Goal: Information Seeking & Learning: Learn about a topic

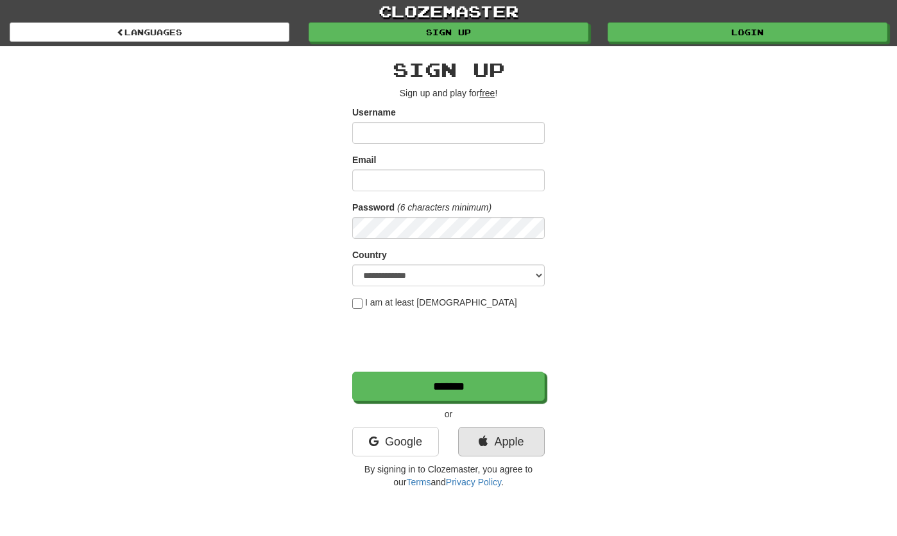
click at [523, 449] on link "Apple" at bounding box center [501, 442] width 87 height 30
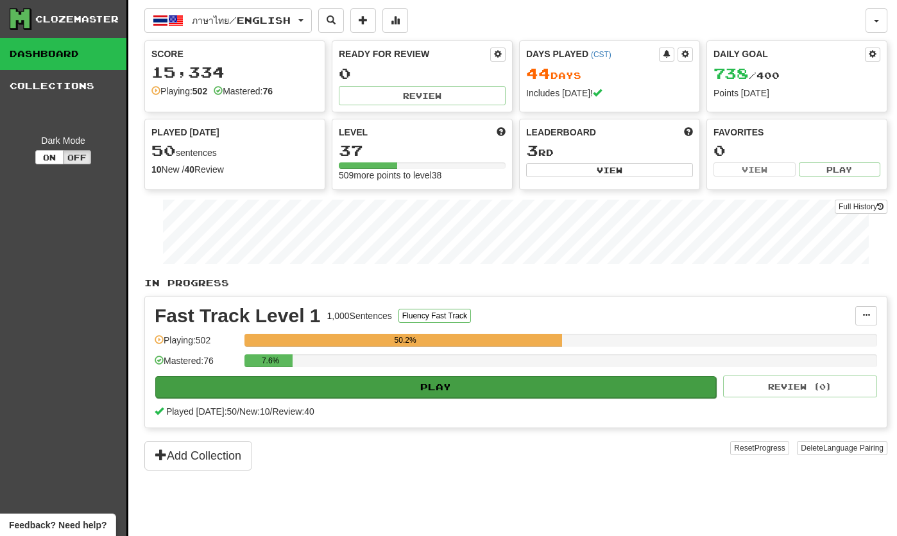
click at [429, 386] on button "Play" at bounding box center [435, 387] width 561 height 22
select select "**"
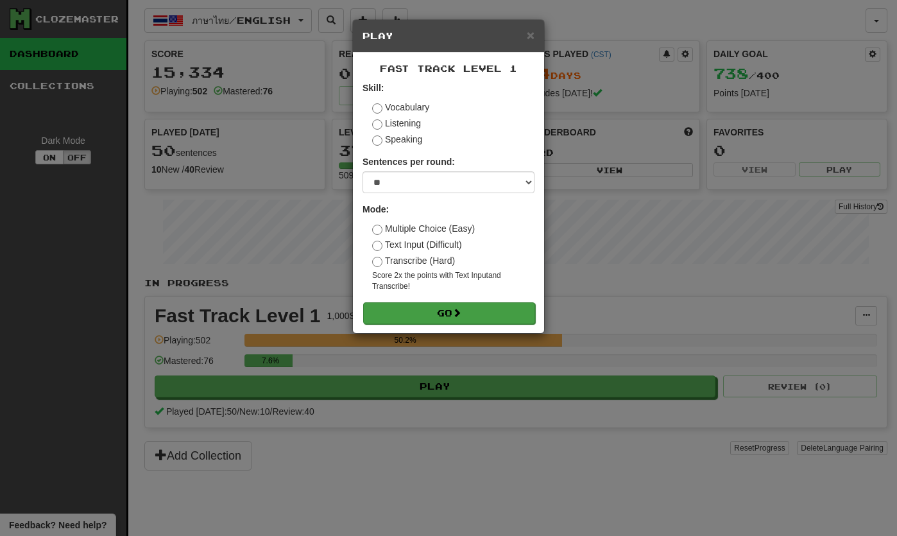
click at [419, 306] on button "Go" at bounding box center [449, 313] width 172 height 22
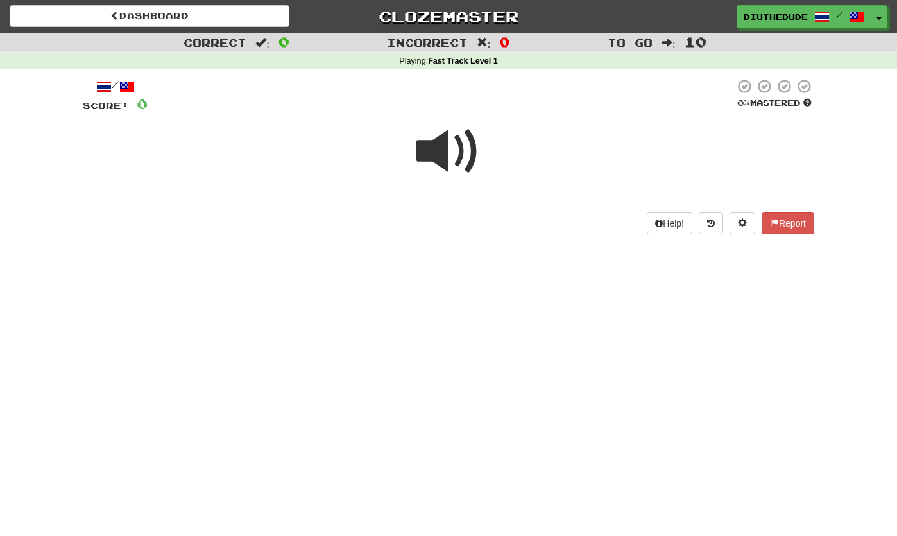
click at [436, 167] on span at bounding box center [449, 151] width 64 height 64
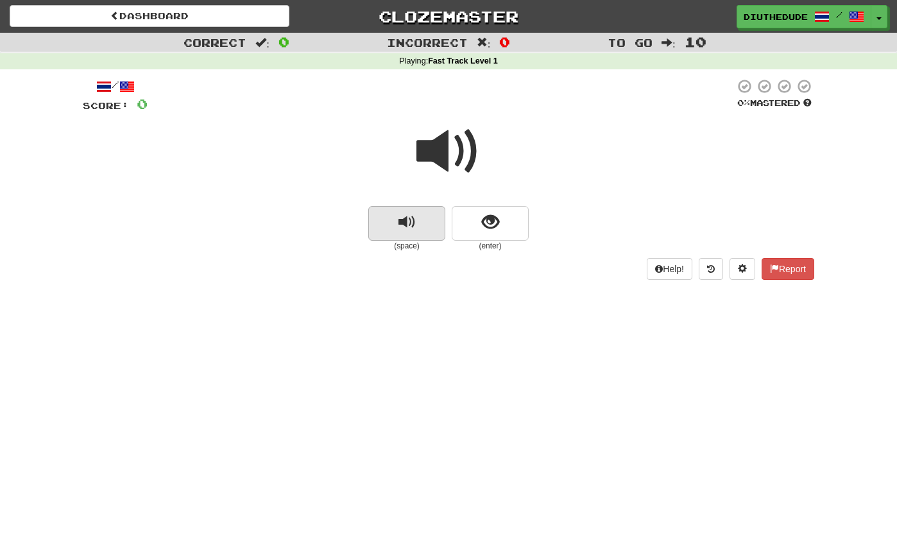
click at [408, 217] on span "replay audio" at bounding box center [407, 222] width 17 height 17
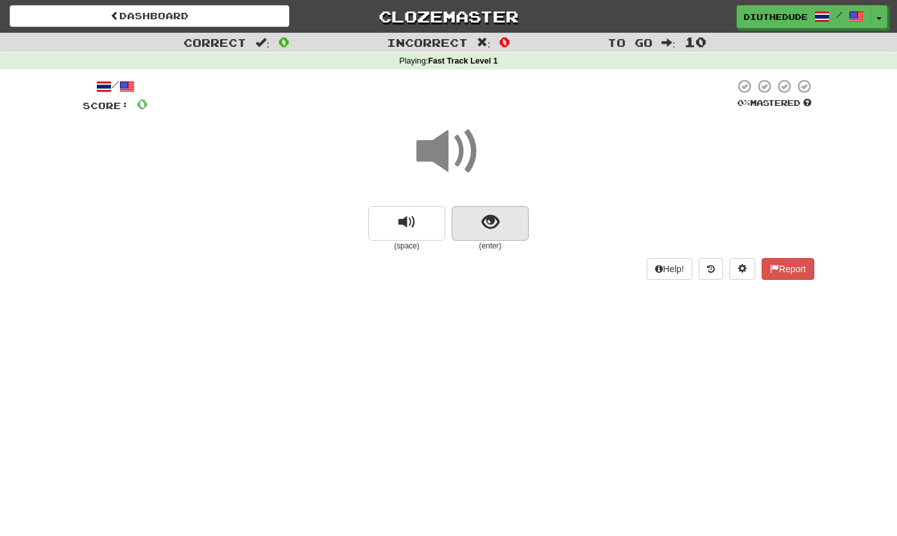
click at [483, 215] on span "show sentence" at bounding box center [490, 222] width 17 height 17
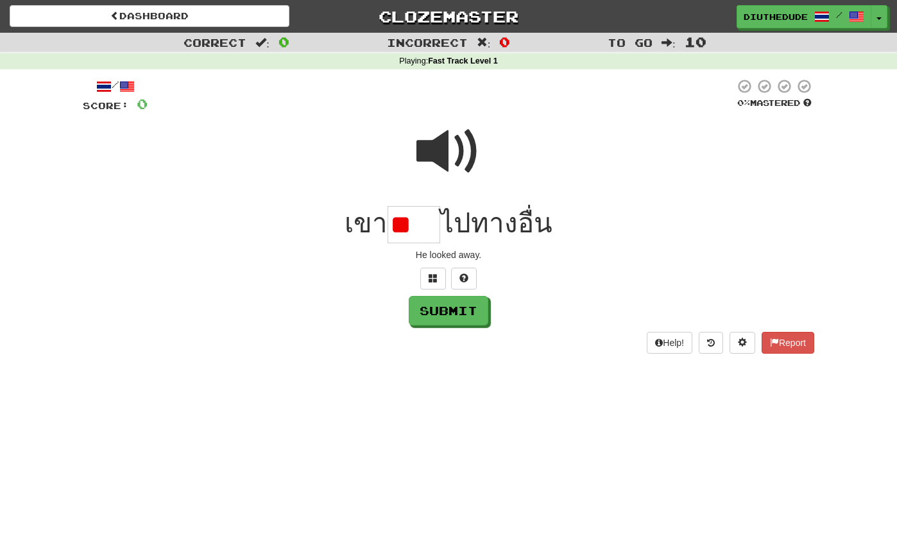
type input "*"
type input "***"
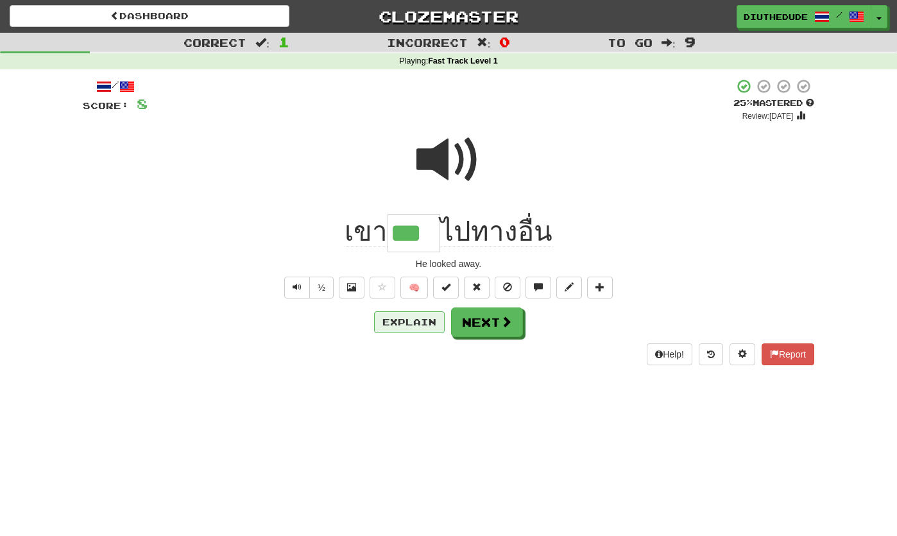
click at [420, 326] on button "Explain" at bounding box center [409, 322] width 71 height 22
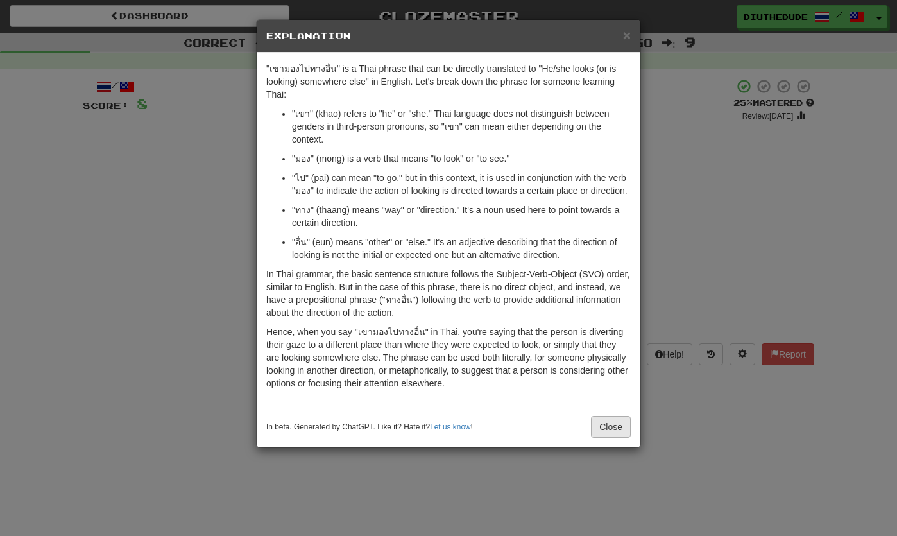
click at [616, 438] on button "Close" at bounding box center [611, 427] width 40 height 22
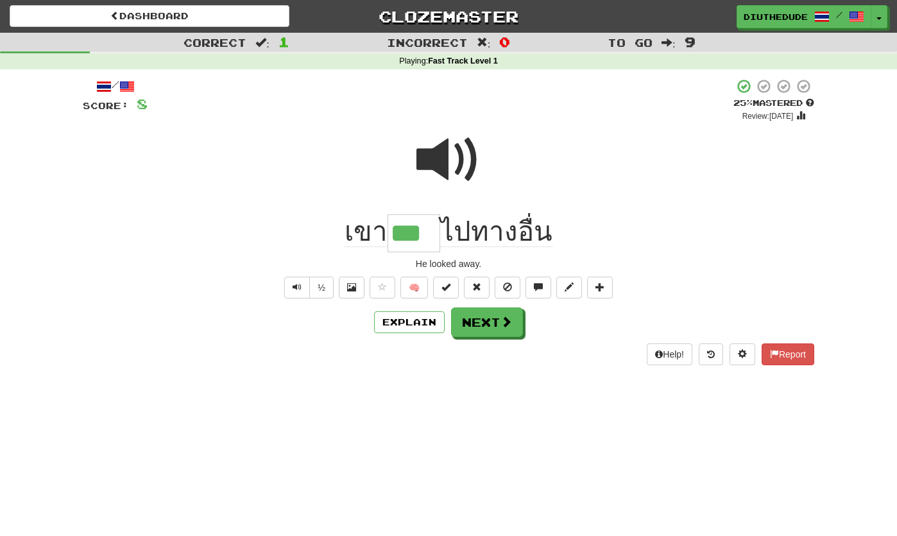
click at [503, 327] on span at bounding box center [507, 322] width 12 height 12
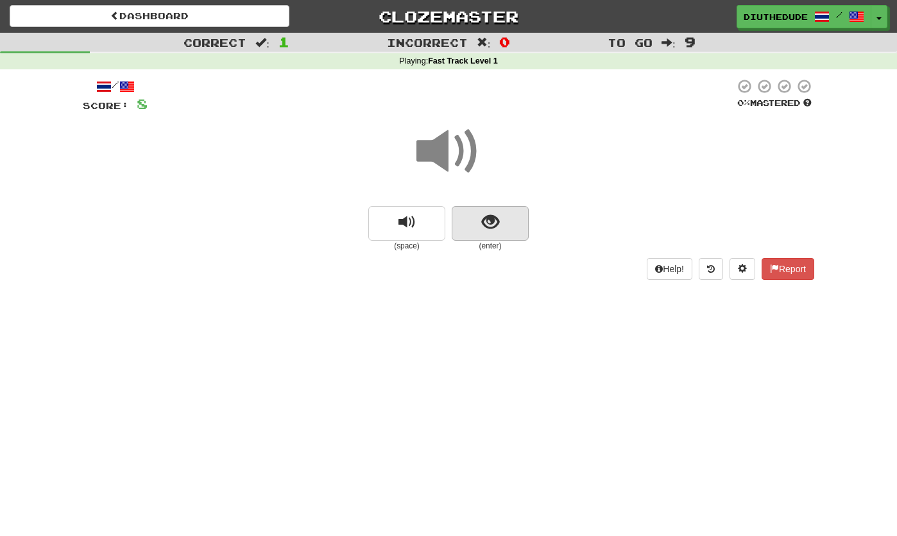
click at [477, 212] on button "show sentence" at bounding box center [490, 223] width 77 height 35
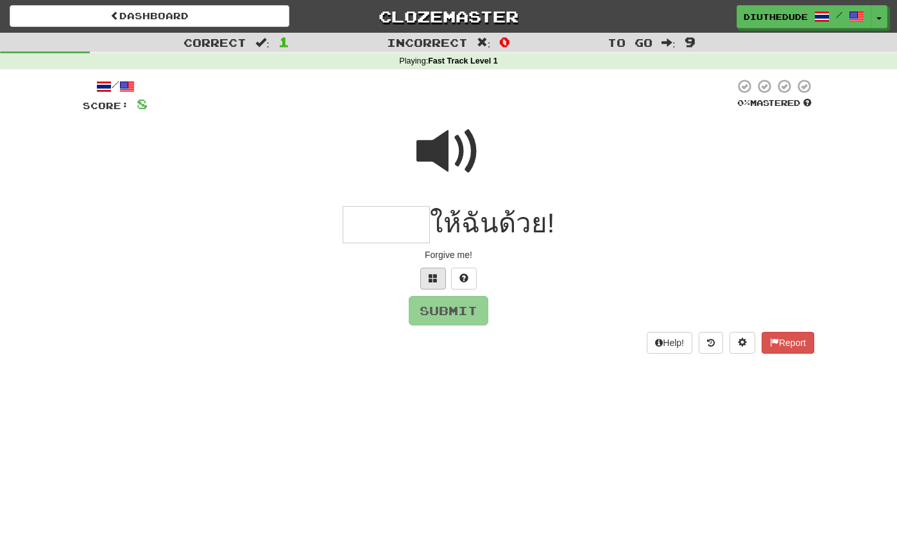
click at [435, 276] on span at bounding box center [433, 277] width 9 height 9
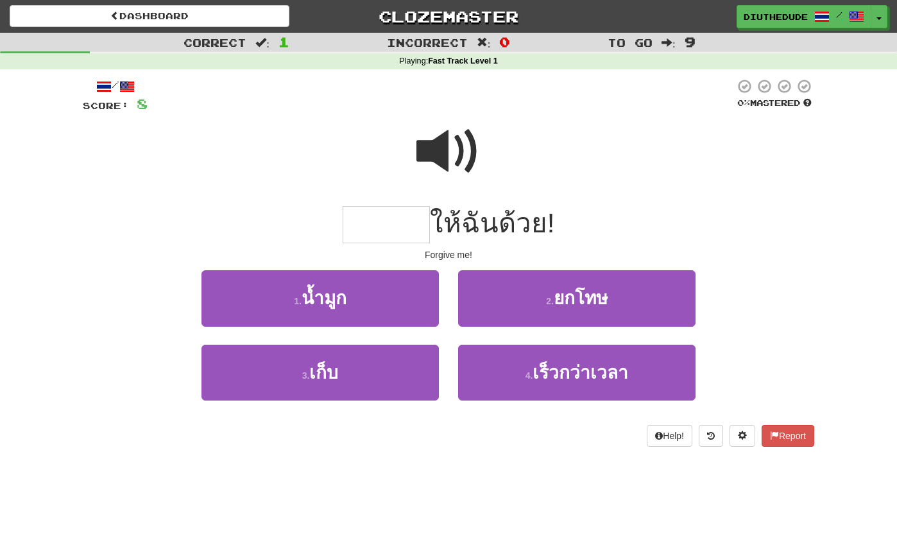
click at [535, 297] on button "2 . ยกโทษ" at bounding box center [577, 298] width 238 height 56
type input "*****"
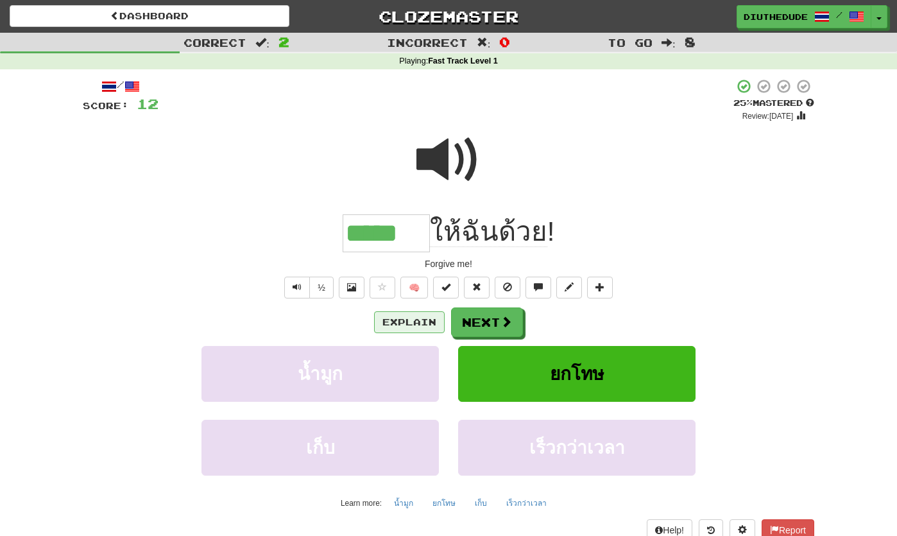
click at [420, 311] on button "Explain" at bounding box center [409, 322] width 71 height 22
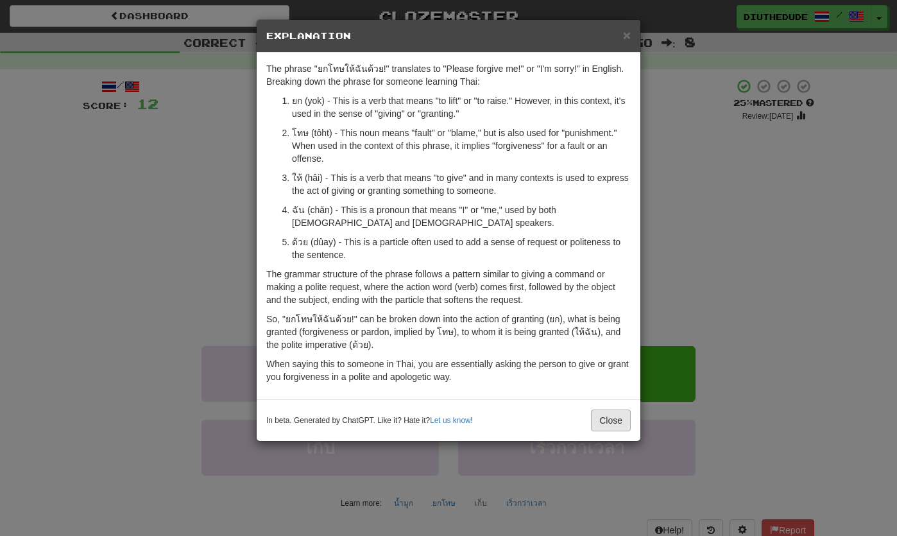
click at [606, 416] on button "Close" at bounding box center [611, 421] width 40 height 22
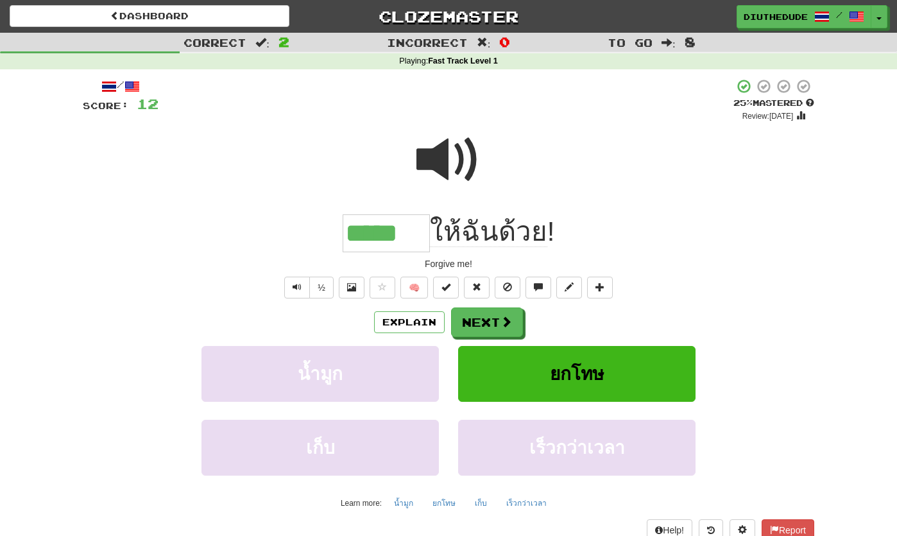
click at [499, 318] on button "Next" at bounding box center [487, 322] width 72 height 30
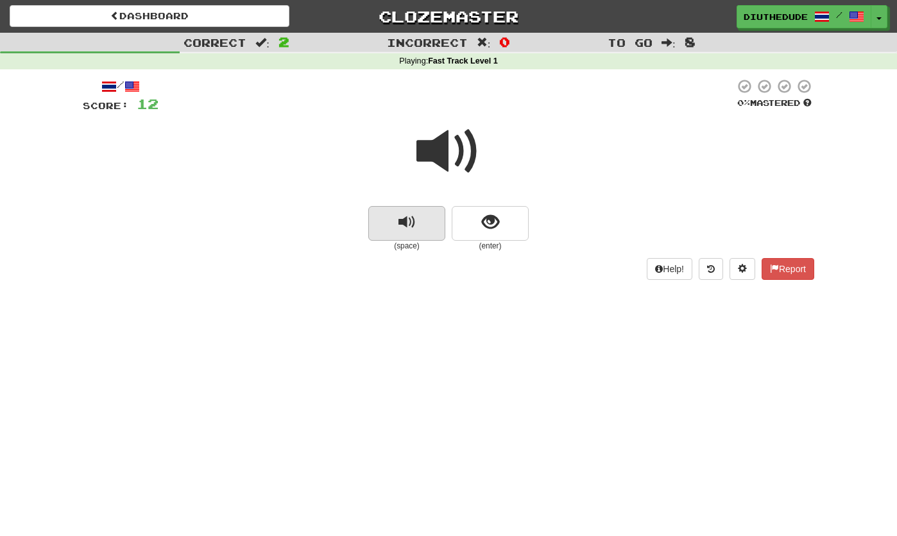
click at [412, 221] on span "replay audio" at bounding box center [407, 222] width 17 height 17
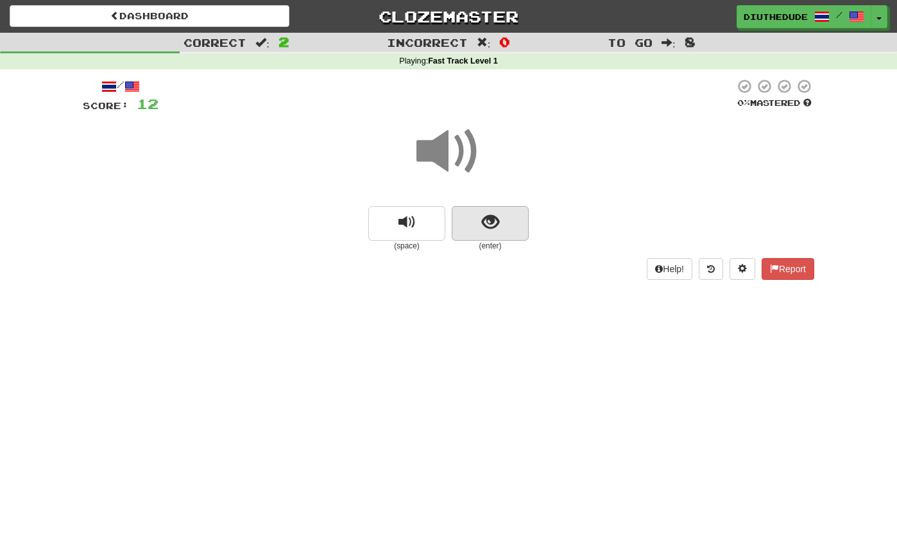
click at [488, 220] on span "show sentence" at bounding box center [490, 222] width 17 height 17
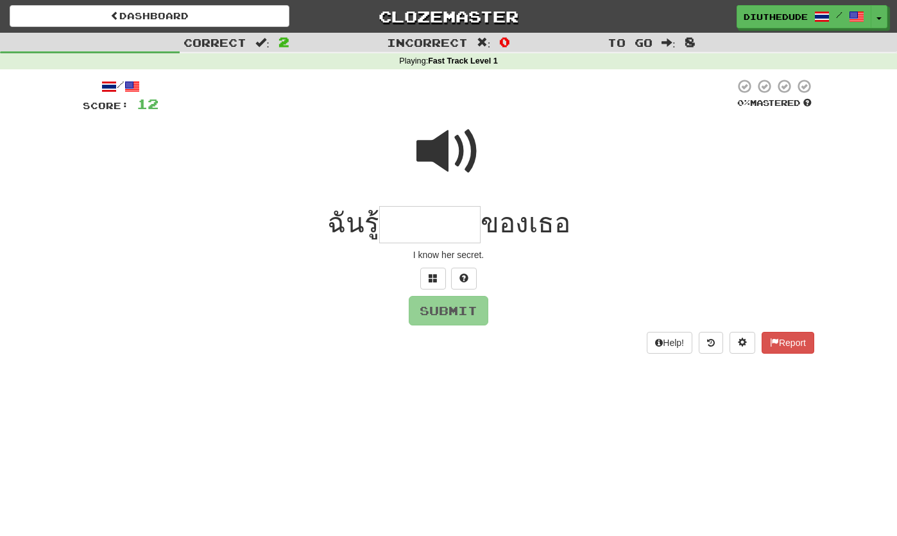
click at [443, 152] on span at bounding box center [449, 151] width 64 height 64
click at [401, 210] on input "text" at bounding box center [429, 225] width 101 height 38
click at [428, 274] on button at bounding box center [433, 279] width 26 height 22
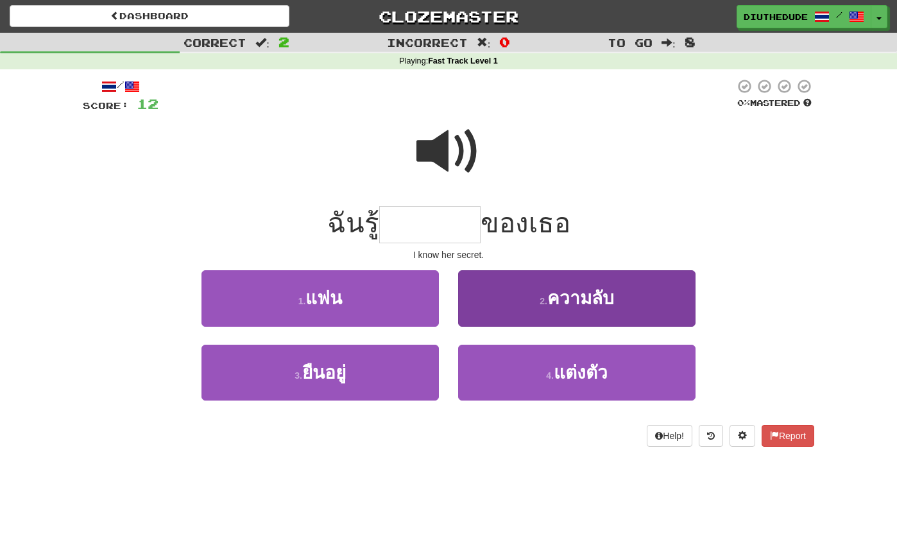
click at [535, 288] on button "2 . ความลับ" at bounding box center [577, 298] width 238 height 56
type input "*******"
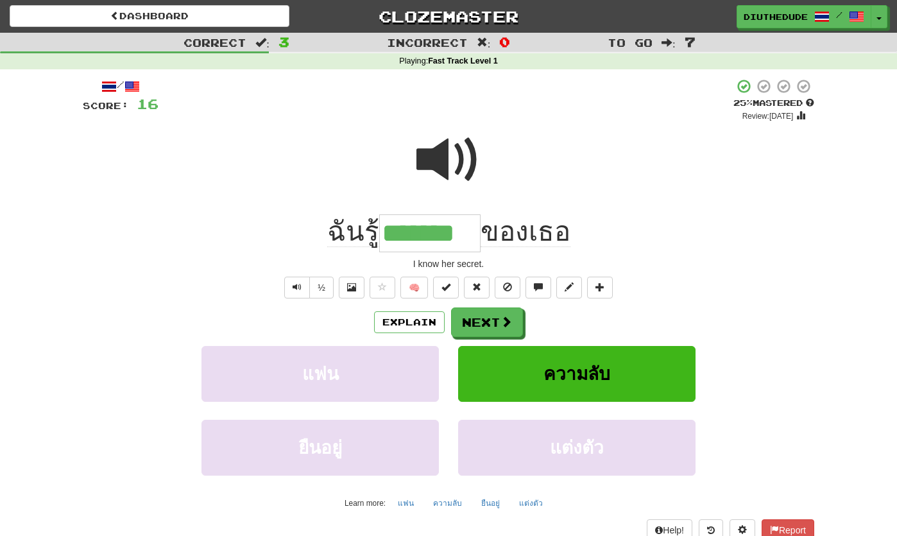
click at [514, 322] on button "Next" at bounding box center [487, 322] width 72 height 30
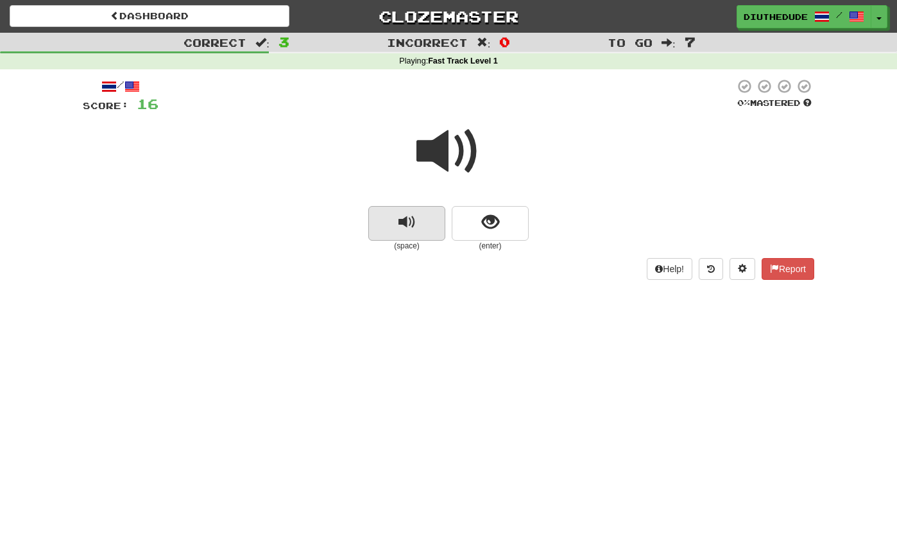
click at [432, 229] on button "replay audio" at bounding box center [406, 223] width 77 height 35
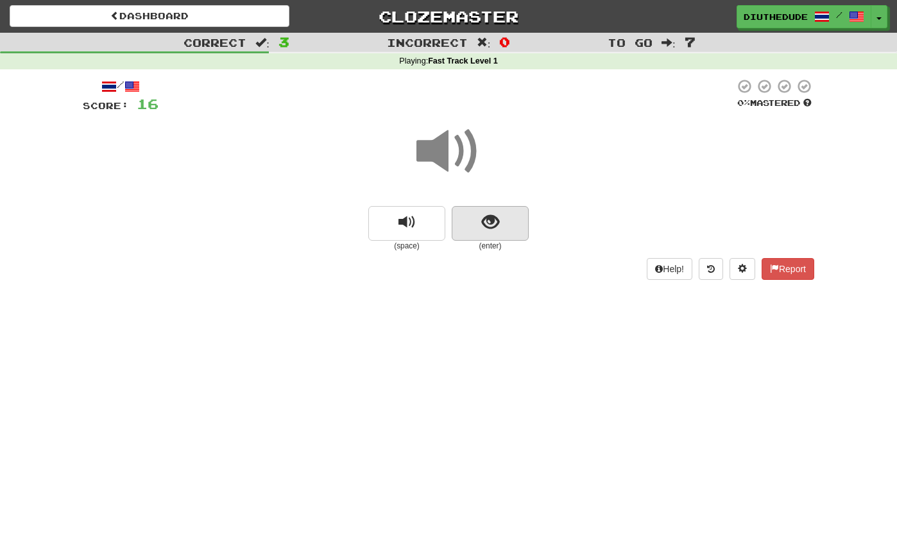
click at [481, 220] on button "show sentence" at bounding box center [490, 223] width 77 height 35
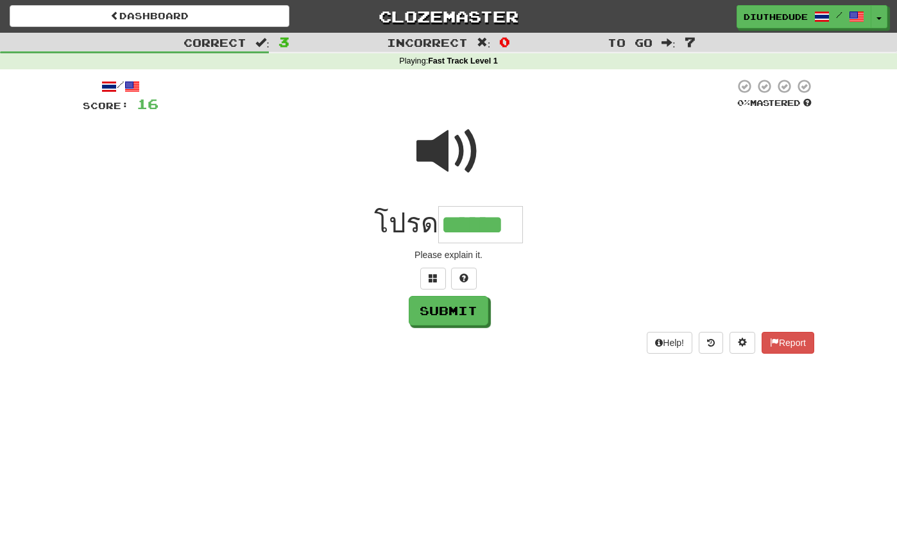
type input "******"
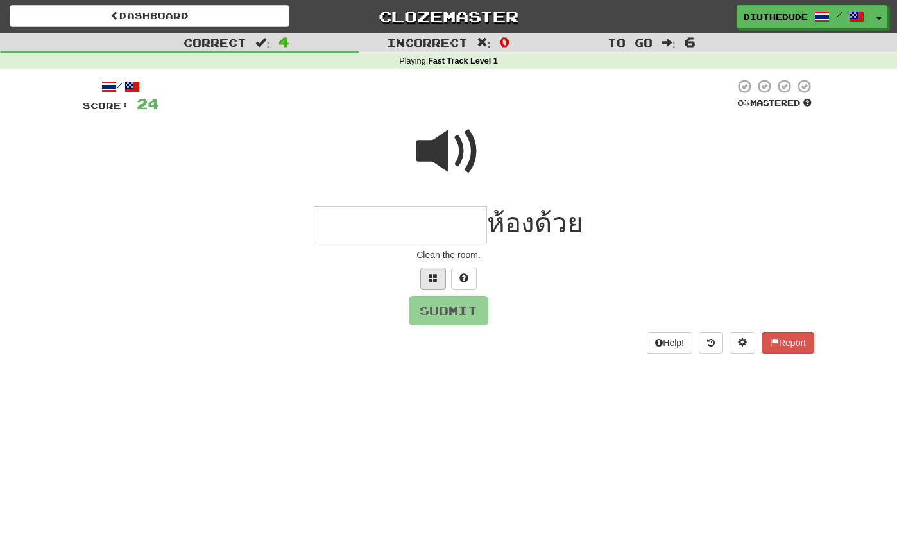
click at [428, 274] on button at bounding box center [433, 279] width 26 height 22
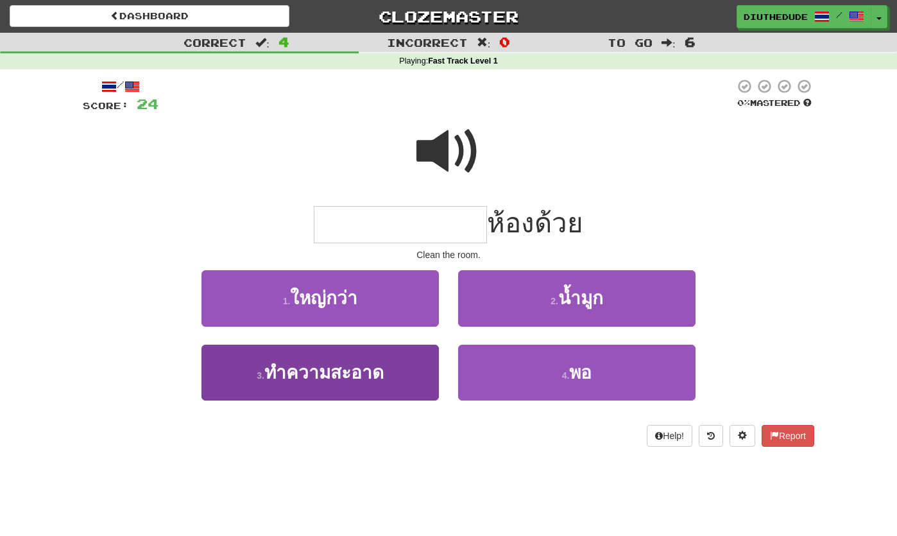
click at [383, 358] on button "3 . ทำความสะอาด" at bounding box center [321, 373] width 238 height 56
type input "**********"
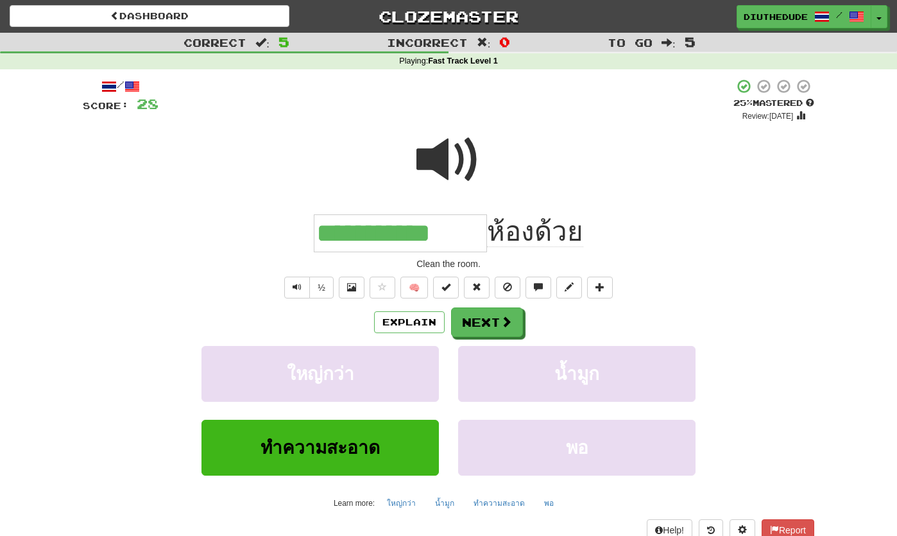
click at [478, 320] on button "Next" at bounding box center [487, 322] width 72 height 30
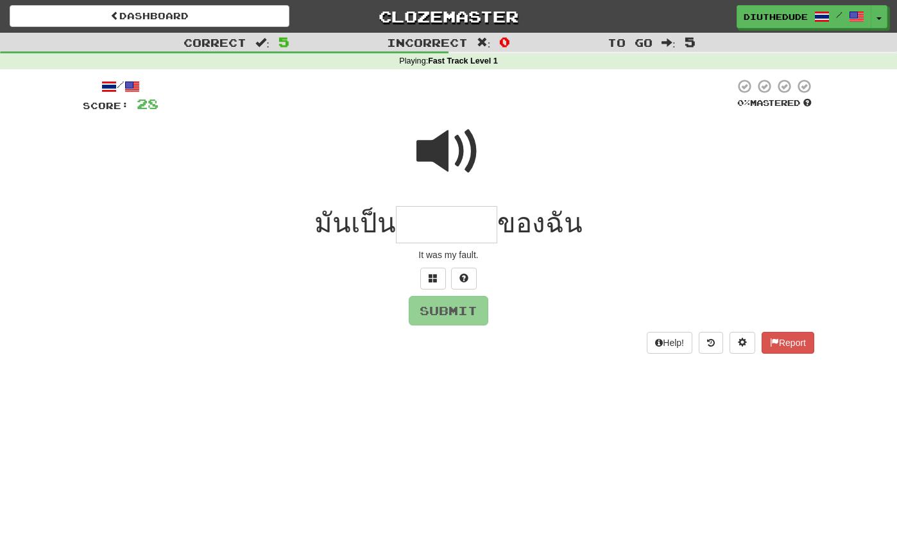
click at [447, 162] on span at bounding box center [449, 151] width 64 height 64
click at [426, 225] on input "text" at bounding box center [446, 225] width 101 height 38
type input "*"
click at [441, 276] on button at bounding box center [433, 279] width 26 height 22
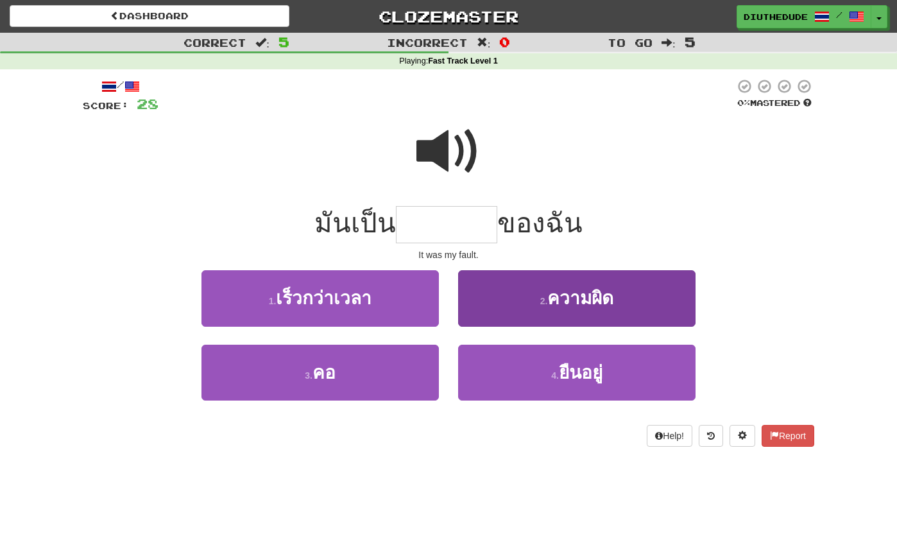
click at [652, 304] on button "2 . ความผิด" at bounding box center [577, 298] width 238 height 56
type input "*******"
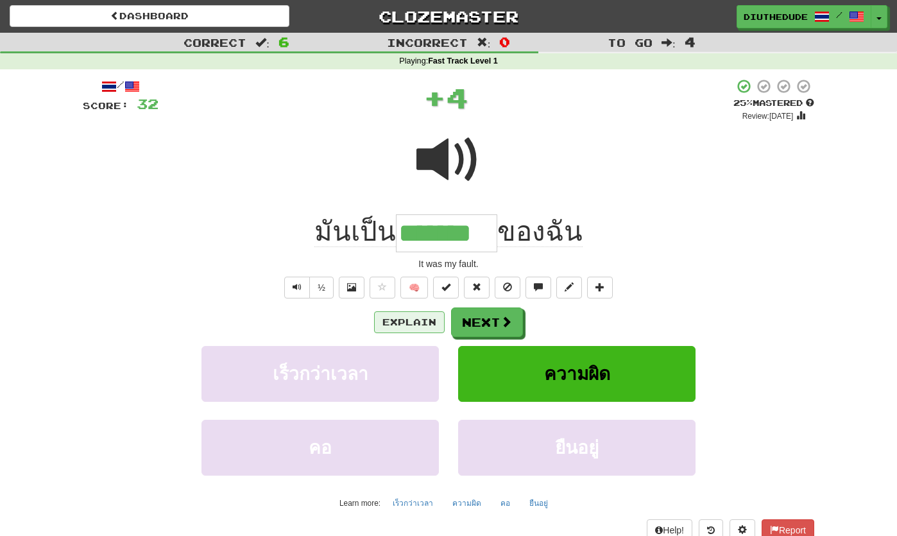
click at [410, 325] on button "Explain" at bounding box center [409, 322] width 71 height 22
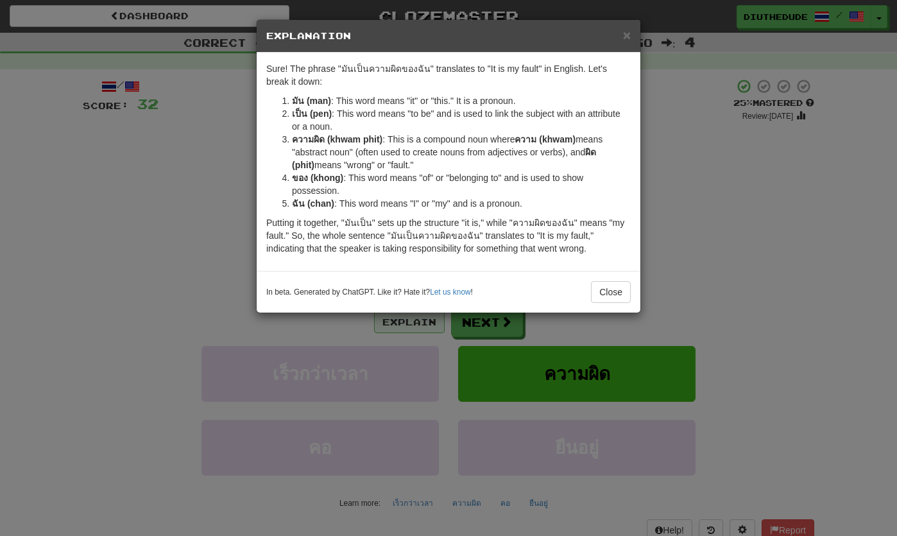
click at [618, 290] on button "Close" at bounding box center [611, 292] width 40 height 22
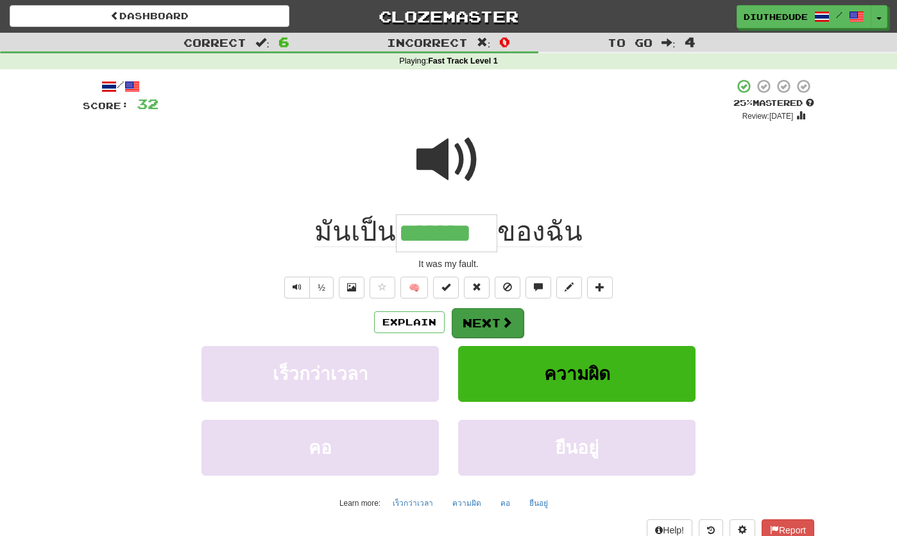
click at [501, 317] on span at bounding box center [507, 322] width 12 height 12
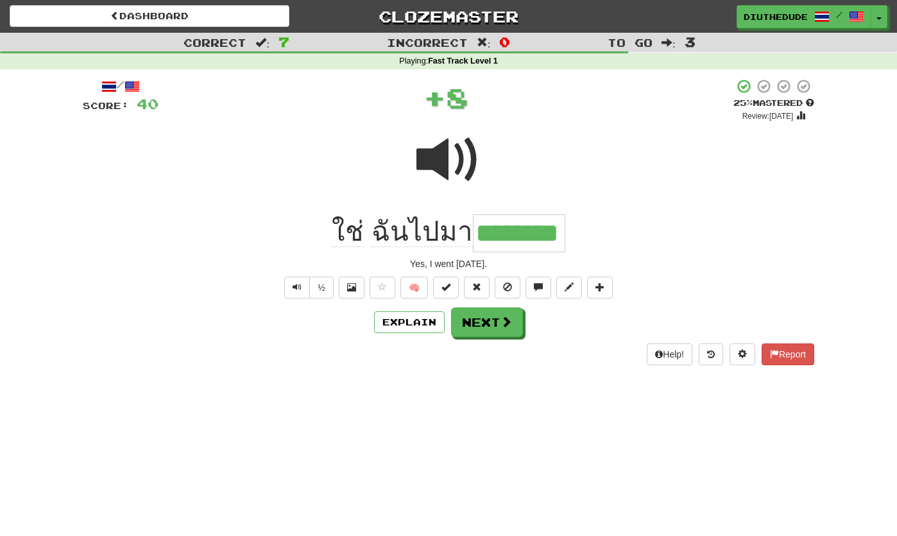
type input "********"
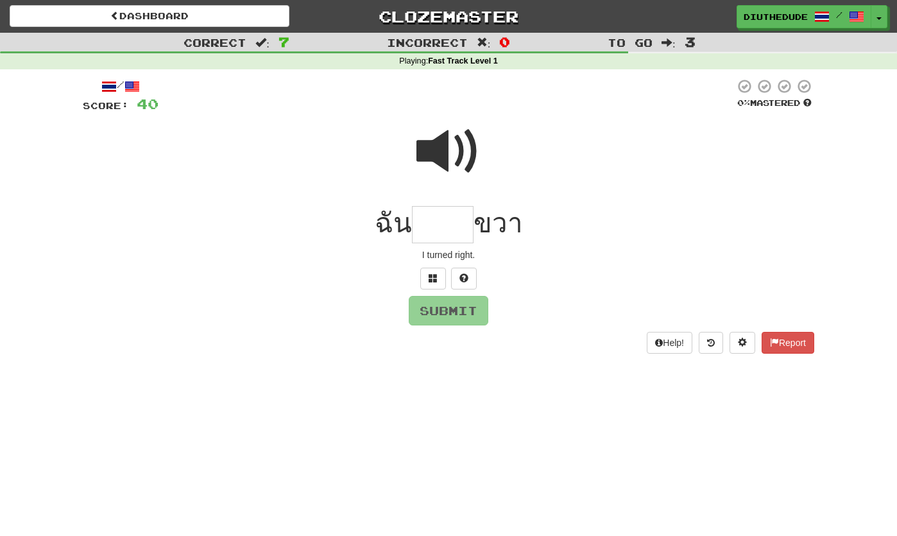
click at [437, 121] on span at bounding box center [449, 151] width 64 height 64
click at [437, 218] on input "text" at bounding box center [443, 225] width 62 height 38
type input "*"
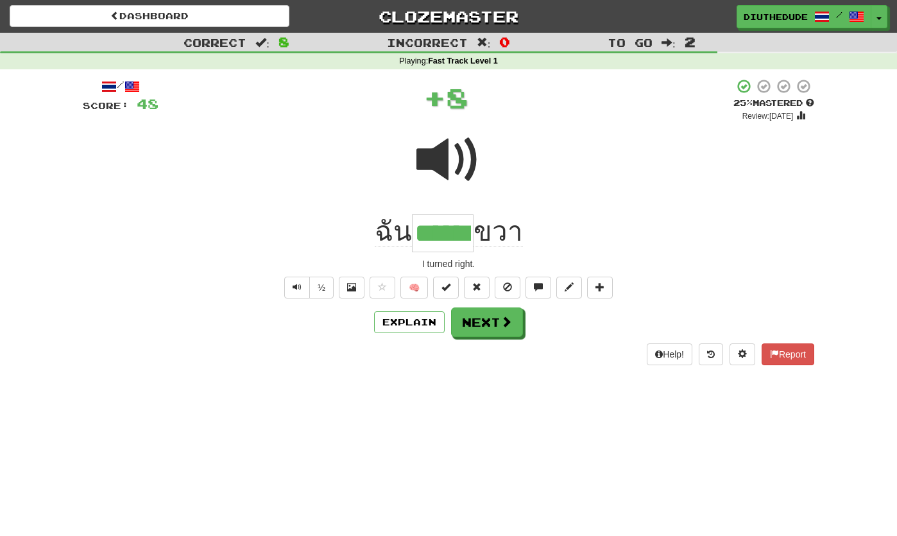
type input "******"
click at [332, 280] on button "½" at bounding box center [321, 288] width 24 height 22
click at [490, 317] on button "Next" at bounding box center [488, 323] width 72 height 30
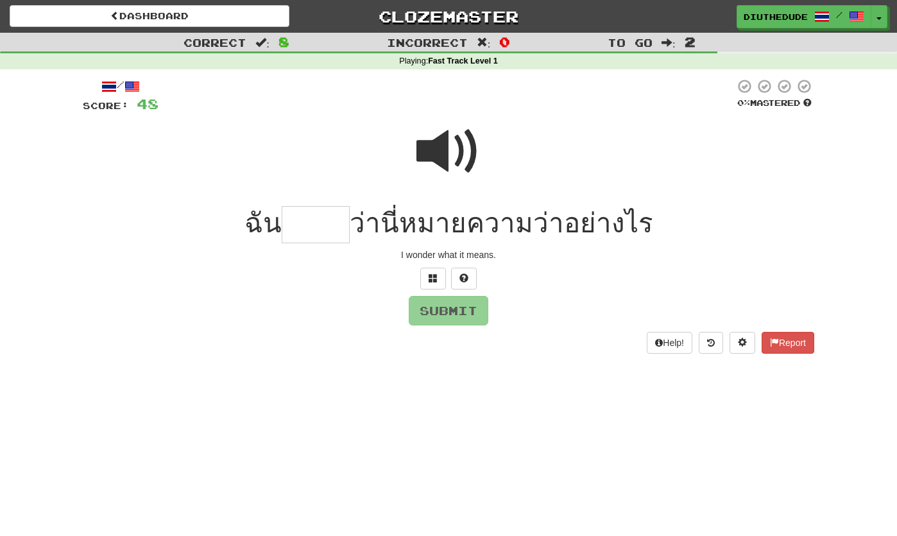
click at [453, 137] on span at bounding box center [449, 151] width 64 height 64
click at [331, 233] on input "text" at bounding box center [316, 225] width 68 height 38
click at [429, 273] on span at bounding box center [433, 277] width 9 height 9
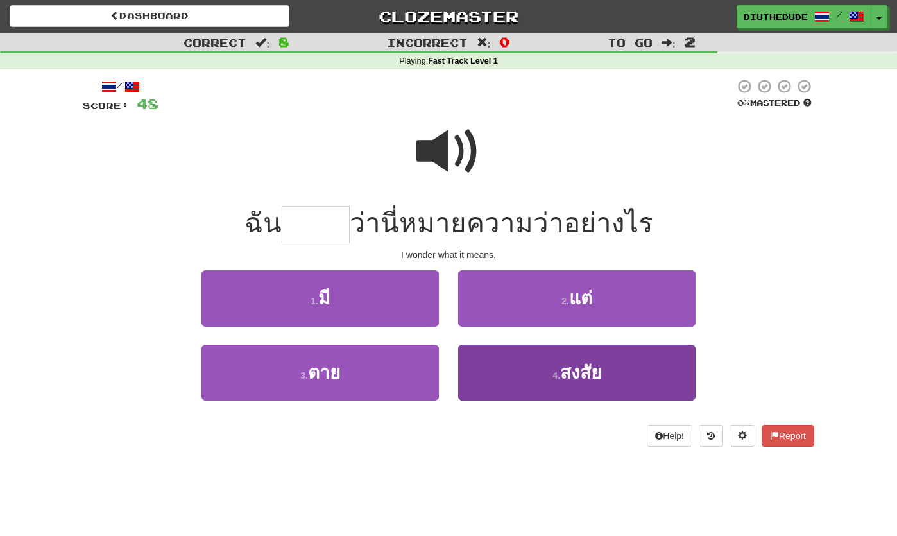
click at [627, 375] on button "4 . สงสัย" at bounding box center [577, 373] width 238 height 56
type input "*****"
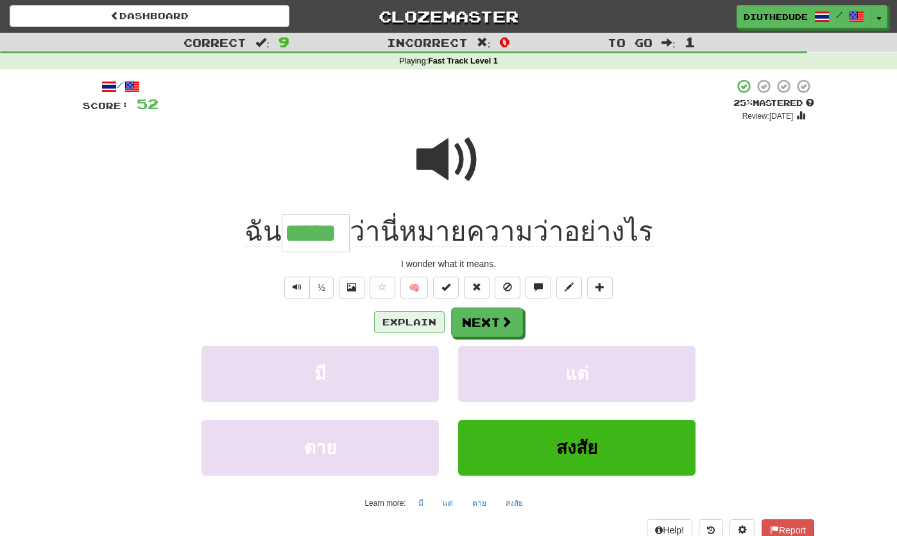
click at [389, 329] on button "Explain" at bounding box center [409, 322] width 71 height 22
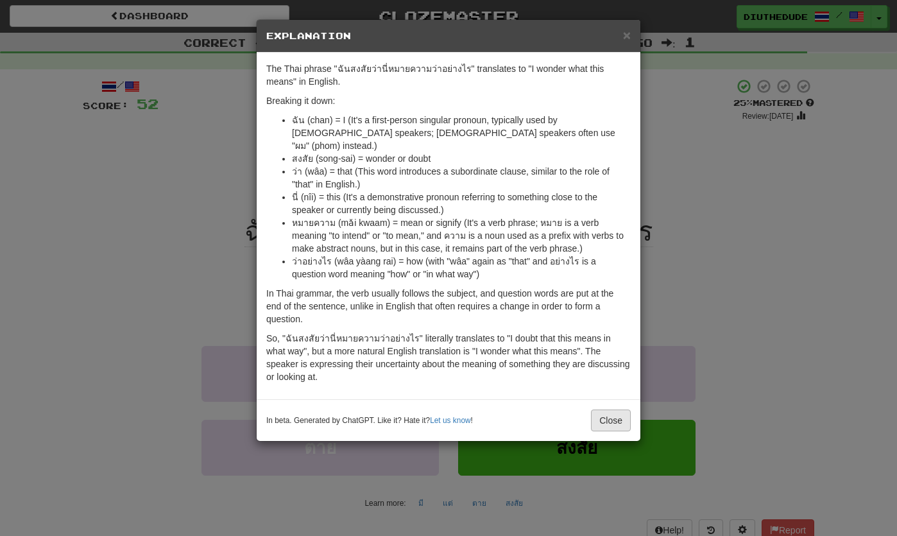
click at [622, 410] on button "Close" at bounding box center [611, 421] width 40 height 22
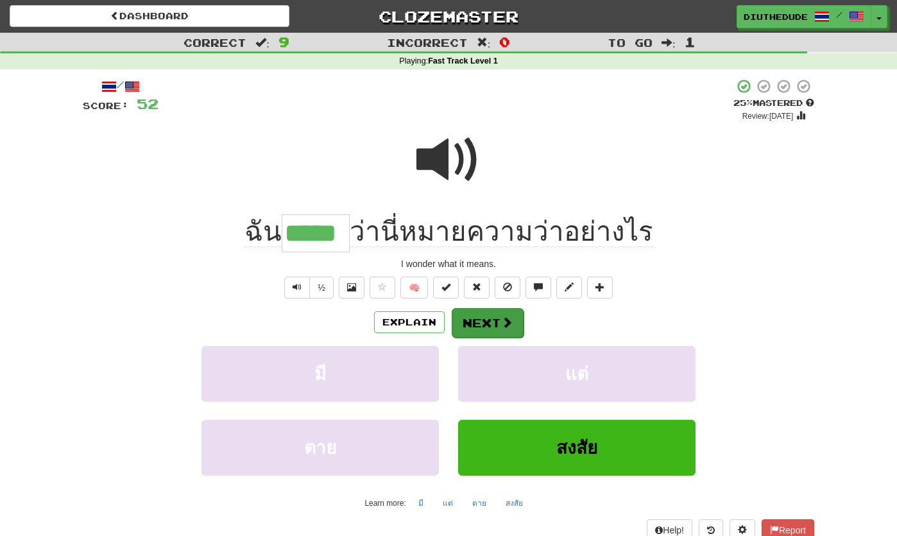
click at [504, 330] on button "Next" at bounding box center [488, 323] width 72 height 30
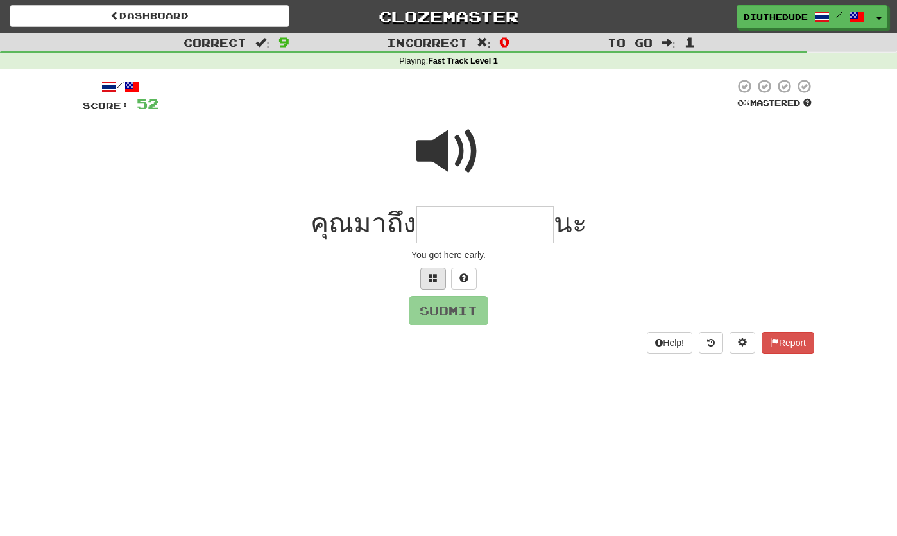
click at [429, 282] on button at bounding box center [433, 279] width 26 height 22
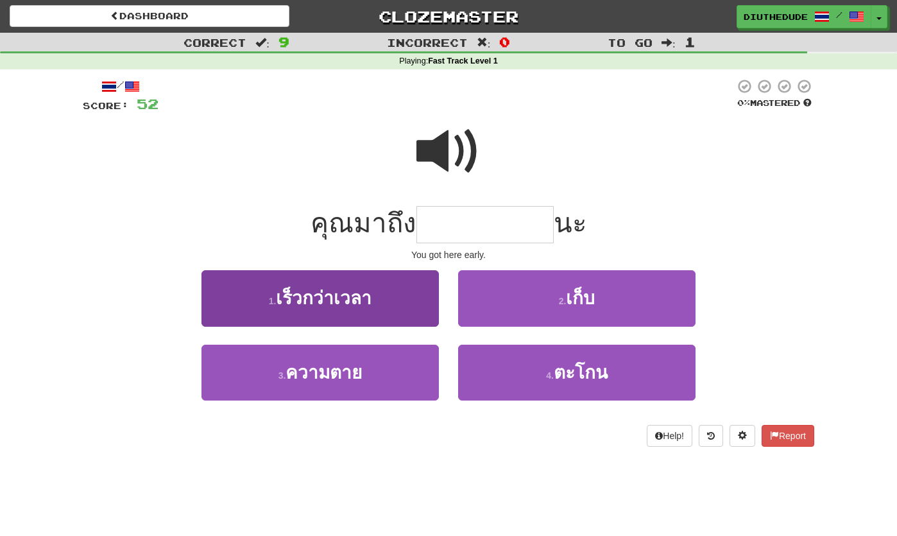
click at [241, 295] on button "1 . เร็วกว่าเวลา" at bounding box center [321, 298] width 238 height 56
type input "**********"
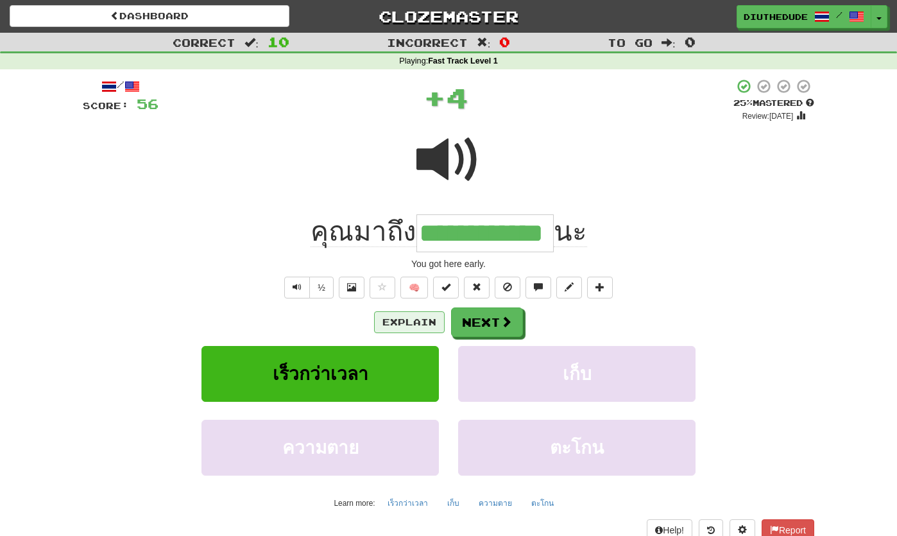
click at [424, 320] on button "Explain" at bounding box center [409, 322] width 71 height 22
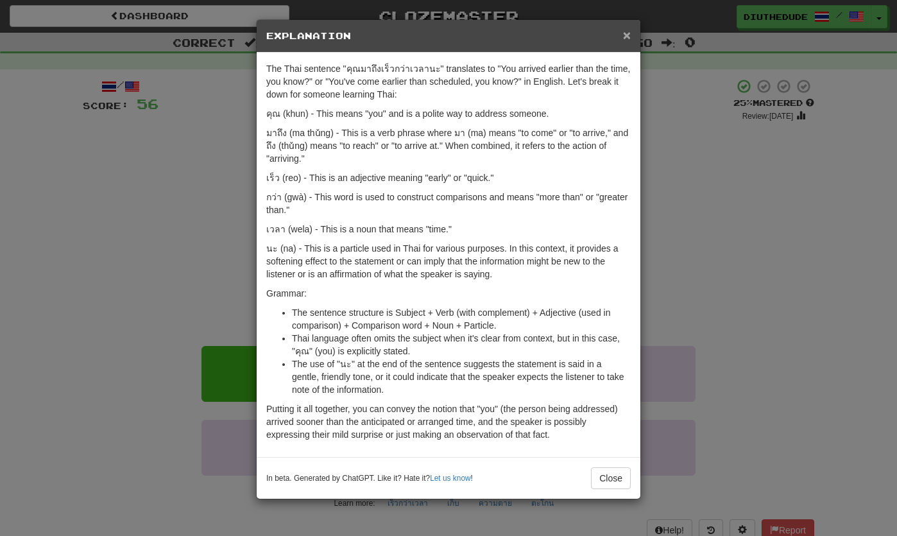
click at [629, 35] on span "×" at bounding box center [627, 35] width 8 height 15
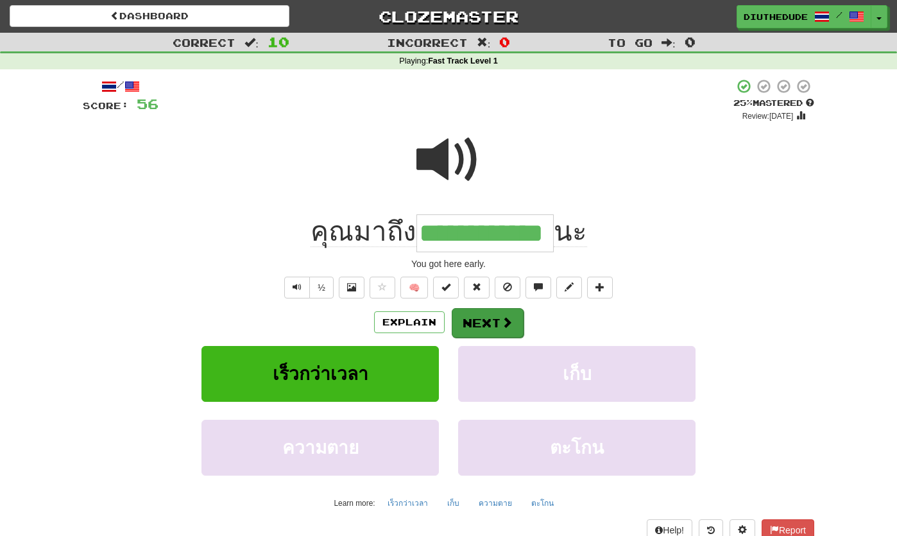
click at [507, 320] on span at bounding box center [507, 322] width 12 height 12
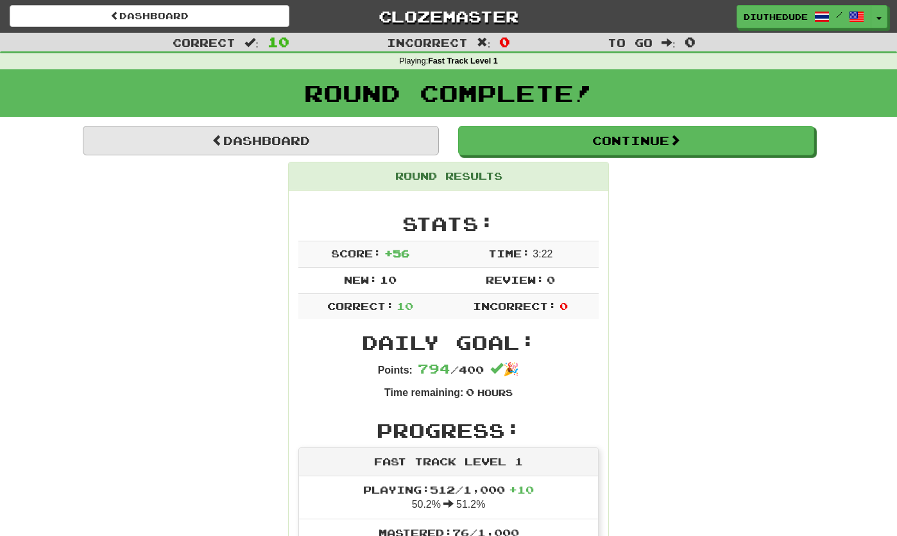
click at [192, 153] on link "Dashboard" at bounding box center [261, 141] width 356 height 30
